Goal: Task Accomplishment & Management: Manage account settings

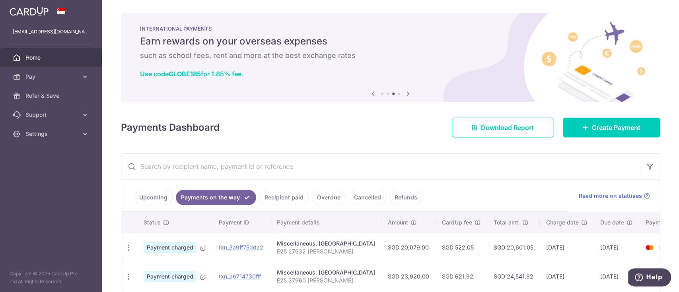
scroll to position [71, 0]
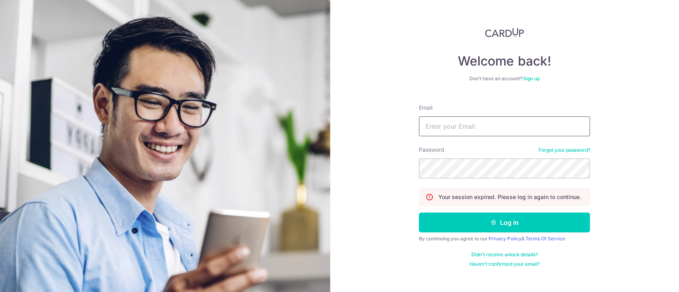
click at [459, 120] on input "Email" at bounding box center [504, 127] width 171 height 20
type input "bharat_mirchi@Hotmail.com"
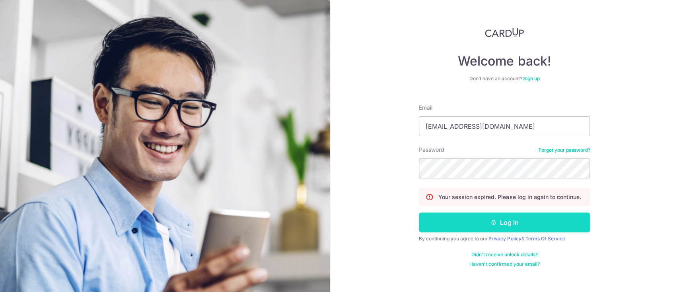
click at [507, 224] on button "Log in" at bounding box center [504, 223] width 171 height 20
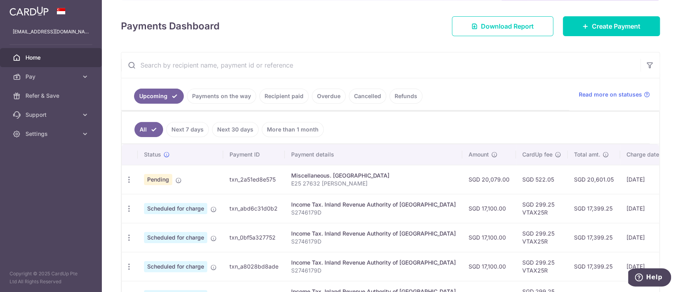
scroll to position [101, 0]
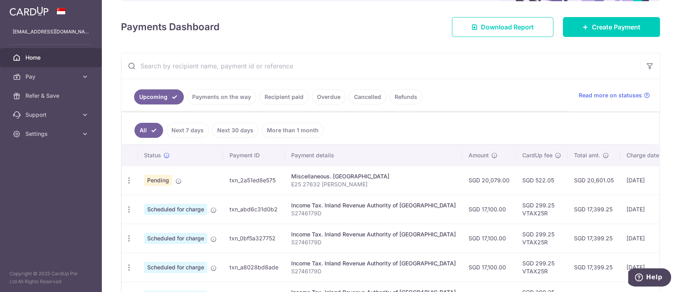
click at [226, 96] on link "Payments on the way" at bounding box center [221, 97] width 69 height 15
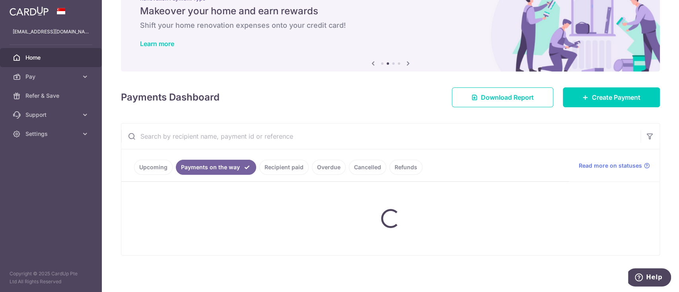
scroll to position [71, 0]
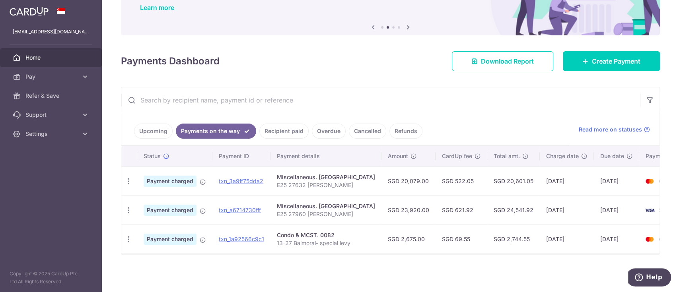
click at [150, 125] on link "Upcoming" at bounding box center [153, 131] width 39 height 15
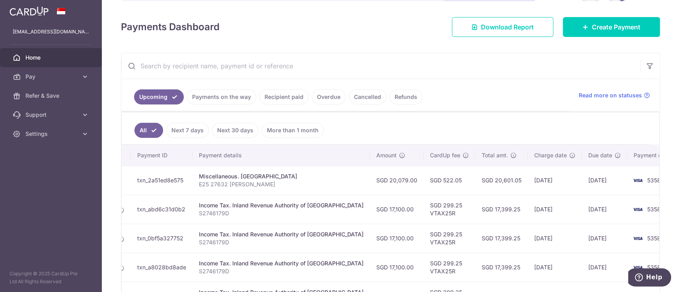
scroll to position [0, 0]
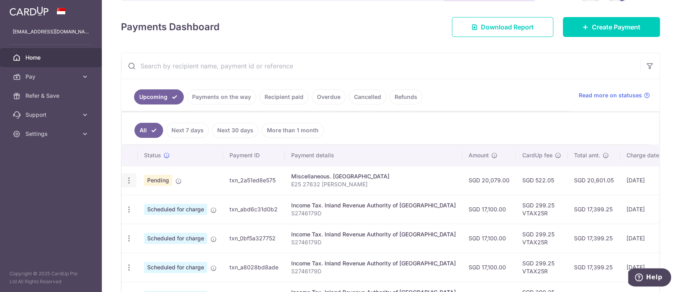
click at [127, 179] on icon "button" at bounding box center [129, 181] width 8 height 8
click at [181, 220] on span "Cancel payment" at bounding box center [171, 222] width 53 height 10
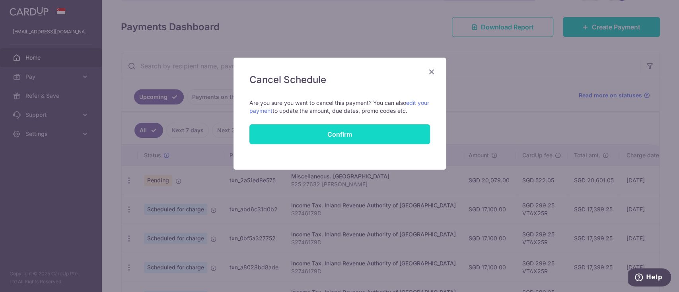
click at [336, 134] on button "Confirm" at bounding box center [339, 135] width 181 height 20
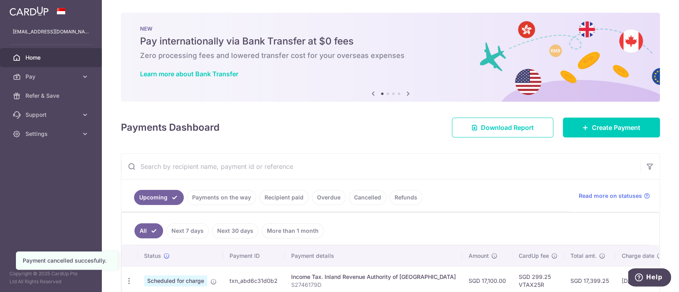
click at [226, 195] on link "Payments on the way" at bounding box center [221, 197] width 69 height 15
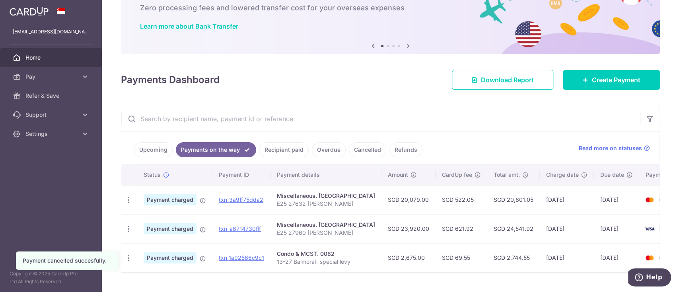
scroll to position [50, 0]
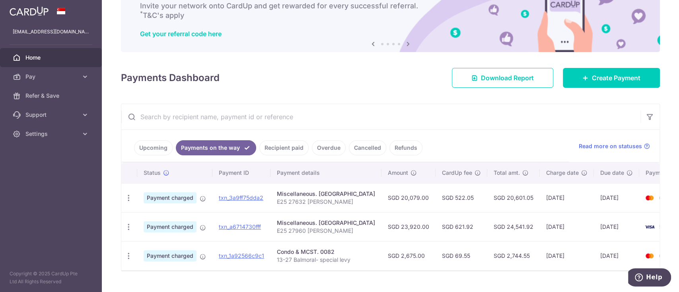
click at [148, 144] on link "Upcoming" at bounding box center [153, 147] width 39 height 15
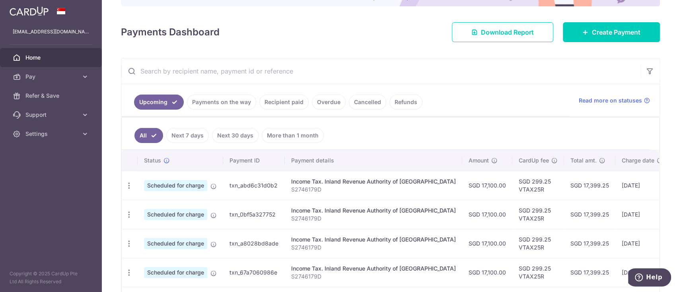
scroll to position [97, 0]
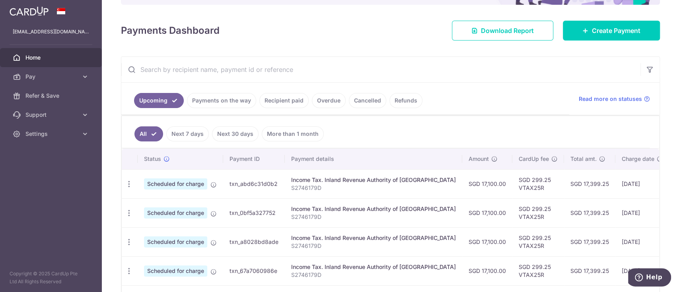
click at [369, 28] on div "Payments Dashboard Download Report Create Payment" at bounding box center [390, 29] width 539 height 23
click at [223, 102] on link "Payments on the way" at bounding box center [221, 100] width 69 height 15
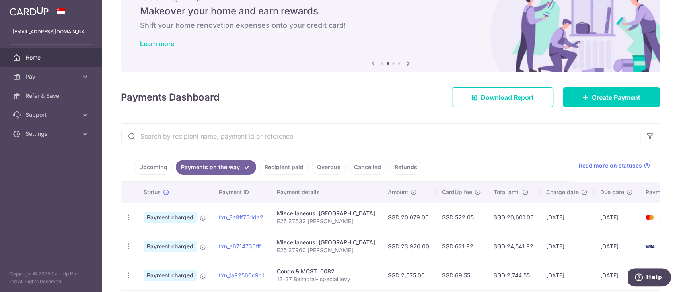
scroll to position [71, 0]
